Goal: Task Accomplishment & Management: Manage account settings

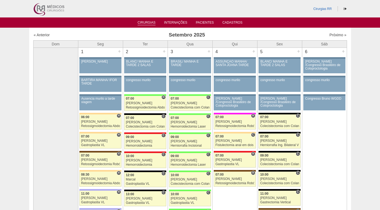
click at [138, 24] on link "Cirurgias" at bounding box center [147, 23] width 18 height 5
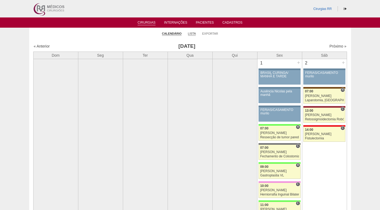
click at [192, 32] on link "Lista" at bounding box center [192, 34] width 8 height 4
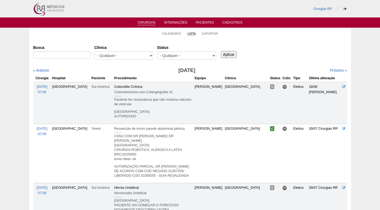
click at [73, 55] on input "Busca" at bounding box center [61, 55] width 57 height 7
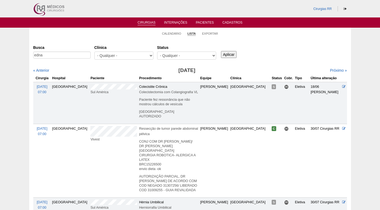
type input "edna"
click at [221, 51] on input "Aplicar" at bounding box center [229, 54] width 16 height 7
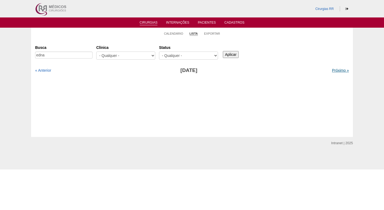
click at [332, 70] on link "Próximo »" at bounding box center [340, 70] width 17 height 4
drag, startPoint x: 0, startPoint y: 0, endPoint x: 305, endPoint y: 46, distance: 308.0
click at [305, 46] on div "Busca edna Clínica - Qualquer - 6R Alphaville Assunção Bartira Brasil Christovã…" at bounding box center [192, 52] width 314 height 19
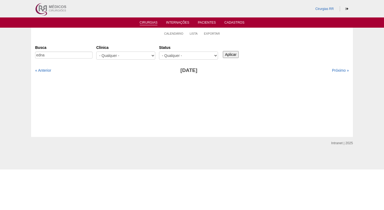
click at [301, 43] on div "Busca edna Clínica - Qualquer - 6R Alphaville Assunção Bartira Brasil Christovã…" at bounding box center [192, 52] width 314 height 19
click at [173, 33] on link "Calendário" at bounding box center [173, 34] width 19 height 4
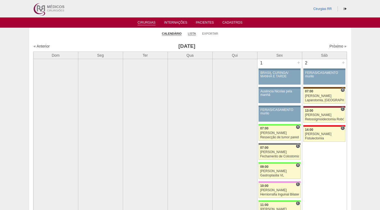
click at [195, 34] on link "Lista" at bounding box center [192, 34] width 8 height 4
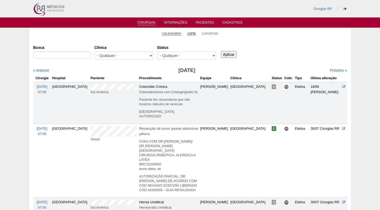
click at [173, 33] on link "Calendário" at bounding box center [171, 34] width 19 height 4
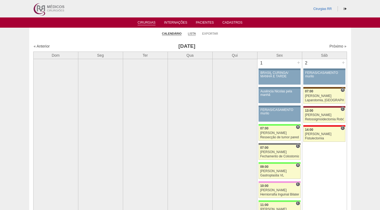
click at [189, 33] on link "Lista" at bounding box center [192, 34] width 8 height 4
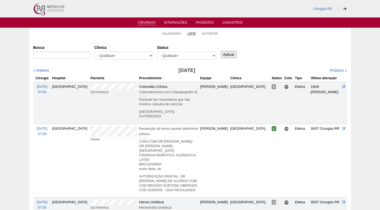
select select "resr"
click at [157, 52] on select "- Qualquer - Reservada Confirmada Suspensa Cancelada" at bounding box center [186, 56] width 59 height 8
click at [233, 54] on input "Aplicar" at bounding box center [229, 54] width 16 height 7
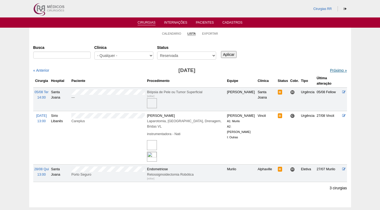
click at [330, 70] on link "Próximo »" at bounding box center [338, 70] width 17 height 4
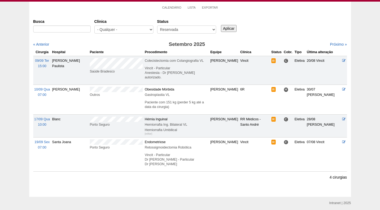
scroll to position [27, 0]
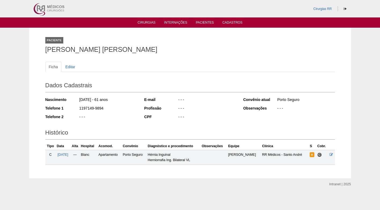
click at [114, 108] on div "1197149-9894" at bounding box center [108, 108] width 58 height 7
drag, startPoint x: 108, startPoint y: 108, endPoint x: 59, endPoint y: 110, distance: 49.1
click at [59, 110] on div "Telefone 1 1197149-9894" at bounding box center [91, 108] width 92 height 7
click at [147, 111] on div "Profissão" at bounding box center [161, 107] width 34 height 5
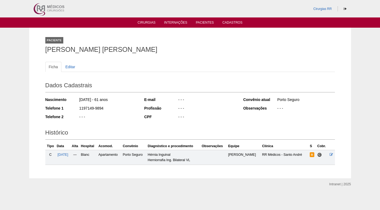
click at [133, 57] on div "Ficha Editar Dados Cadastrais Nascimento 28/02/1964 - 61 anos Telefone 1 119714…" at bounding box center [190, 110] width 290 height 108
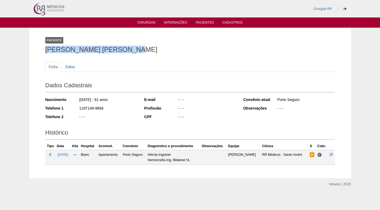
drag, startPoint x: 128, startPoint y: 48, endPoint x: 44, endPoint y: 53, distance: 84.2
click at [44, 50] on div "Paciente Anderson Cleiton Galardi Ficha Editar Dados Cadastrais Nascimento 28/0…" at bounding box center [190, 103] width 298 height 151
copy h1 "Anderson Cleiton Galardi"
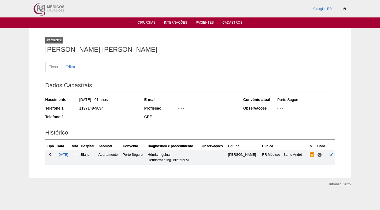
click at [152, 57] on div "Ficha Editar Dados Cadastrais Nascimento 28/02/1964 - 61 anos Telefone 1 119714…" at bounding box center [190, 110] width 290 height 108
drag, startPoint x: 139, startPoint y: 57, endPoint x: 128, endPoint y: 54, distance: 11.0
click at [137, 57] on div "Ficha Editar Dados Cadastrais Nascimento 28/02/1964 - 61 anos Telefone 1 119714…" at bounding box center [190, 110] width 290 height 108
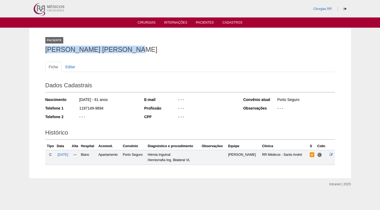
drag, startPoint x: 126, startPoint y: 52, endPoint x: 58, endPoint y: 52, distance: 68.4
click at [46, 52] on h1 "Anderson Cleiton Galardi" at bounding box center [190, 49] width 290 height 7
copy h1 "Anderson Cleiton Galardi"
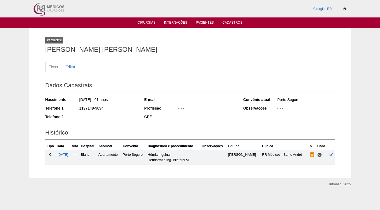
click at [184, 56] on div "Ficha Editar Dados Cadastrais Nascimento 28/02/1964 - 61 anos Telefone 1 119714…" at bounding box center [190, 110] width 290 height 108
click at [158, 126] on div "Histórico Tipo Data Alta Hospital Acomod. Convênio Diagnóstico e procedimento O…" at bounding box center [190, 145] width 290 height 40
drag, startPoint x: 131, startPoint y: 83, endPoint x: 123, endPoint y: 69, distance: 16.1
click at [128, 77] on div "Ficha Editar Dados Cadastrais Nascimento 28/02/1964 - 61 anos Telefone 1 119714…" at bounding box center [190, 110] width 290 height 108
click at [118, 56] on div "Paciente Anderson Cleiton Galardi Ficha Editar Dados Cadastrais Nascimento 28/0…" at bounding box center [190, 103] width 298 height 151
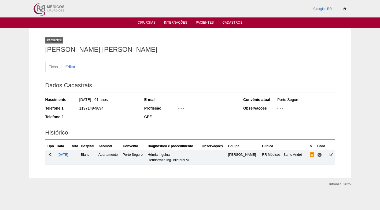
click at [109, 55] on div "Paciente Anderson Cleiton Galardi" at bounding box center [190, 44] width 290 height 25
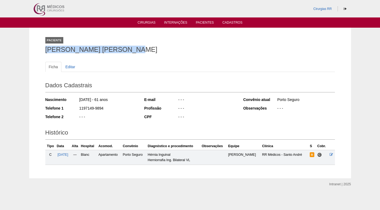
drag, startPoint x: 119, startPoint y: 50, endPoint x: 46, endPoint y: 50, distance: 73.3
click at [46, 50] on h1 "Anderson Cleiton Galardi" at bounding box center [190, 49] width 290 height 7
copy h1 "Anderson Cleiton Galardi"
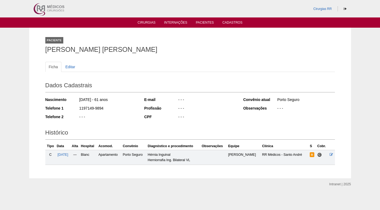
click at [165, 56] on div "Ficha Editar Dados Cadastrais Nascimento 28/02/1964 - 61 anos Telefone 1 119714…" at bounding box center [190, 110] width 290 height 108
drag, startPoint x: 193, startPoint y: 74, endPoint x: 186, endPoint y: 72, distance: 7.9
click at [192, 73] on div "Ficha Editar" at bounding box center [190, 70] width 290 height 16
click at [195, 59] on div "Ficha Editar Dados Cadastrais Nascimento 28/02/1964 - 61 anos Telefone 1 119714…" at bounding box center [190, 110] width 290 height 108
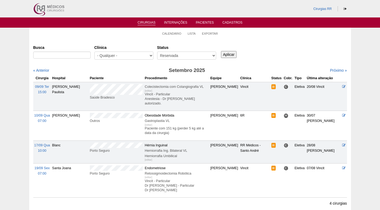
scroll to position [27, 0]
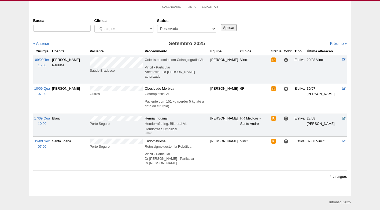
click at [344, 119] on icon at bounding box center [343, 117] width 3 height 3
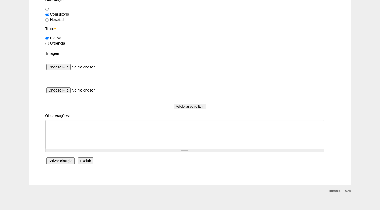
scroll to position [482, 0]
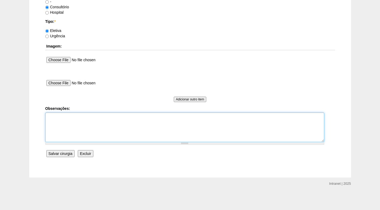
click at [146, 118] on textarea "Observações:" at bounding box center [184, 127] width 279 height 30
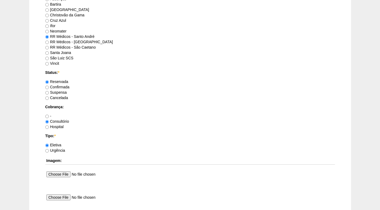
scroll to position [374, 0]
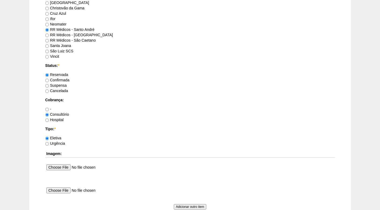
type textarea "FATURADO CONSULTÓRIO"
click at [58, 81] on label "Confirmada" at bounding box center [57, 80] width 24 height 4
click at [49, 81] on input "Confirmada" at bounding box center [46, 80] width 3 height 3
radio input "true"
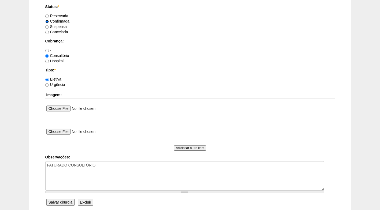
scroll to position [482, 0]
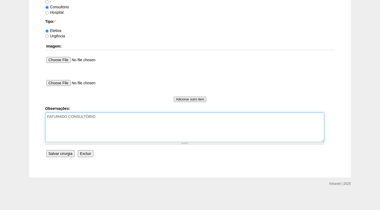
click at [99, 117] on textarea "FATURADO CONSULTÓRIO" at bounding box center [184, 127] width 279 height 30
type textarea "FATURADO CONSULTÓRIO AUTORIZADO"
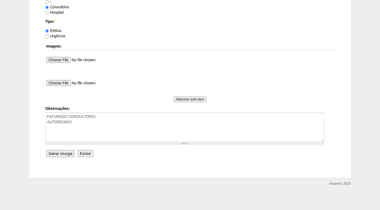
click at [64, 153] on input "Salvar cirurgia" at bounding box center [60, 153] width 28 height 7
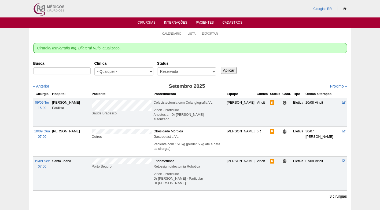
click at [120, 82] on div "Busca Clínica - Qualquer - 6R Alphaville Assunção Bartira Brasil Christovão da …" at bounding box center [190, 125] width 314 height 132
click at [335, 85] on link "Próximo »" at bounding box center [338, 86] width 17 height 4
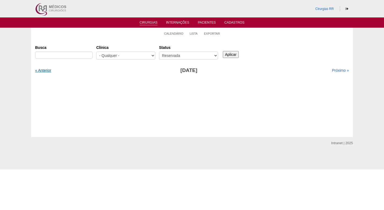
click at [46, 70] on link "« Anterior" at bounding box center [43, 70] width 16 height 4
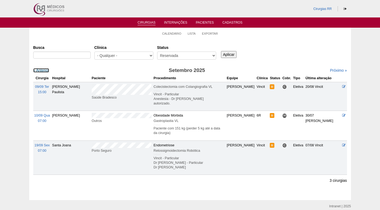
click at [46, 70] on link "« Anterior" at bounding box center [41, 70] width 16 height 4
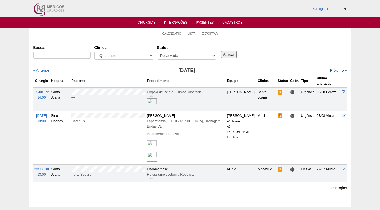
click at [337, 70] on link "Próximo »" at bounding box center [338, 70] width 17 height 4
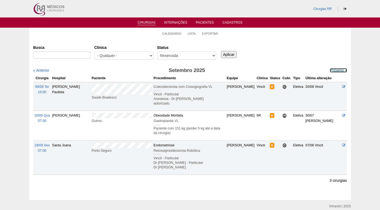
click at [337, 70] on link "Próximo »" at bounding box center [338, 70] width 17 height 4
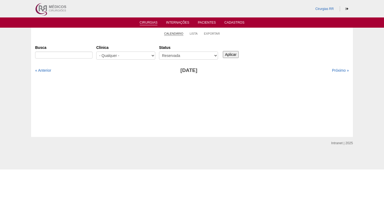
click at [171, 35] on link "Calendário" at bounding box center [173, 34] width 19 height 4
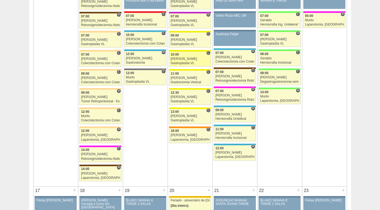
scroll to position [698, 0]
